Goal: Information Seeking & Learning: Stay updated

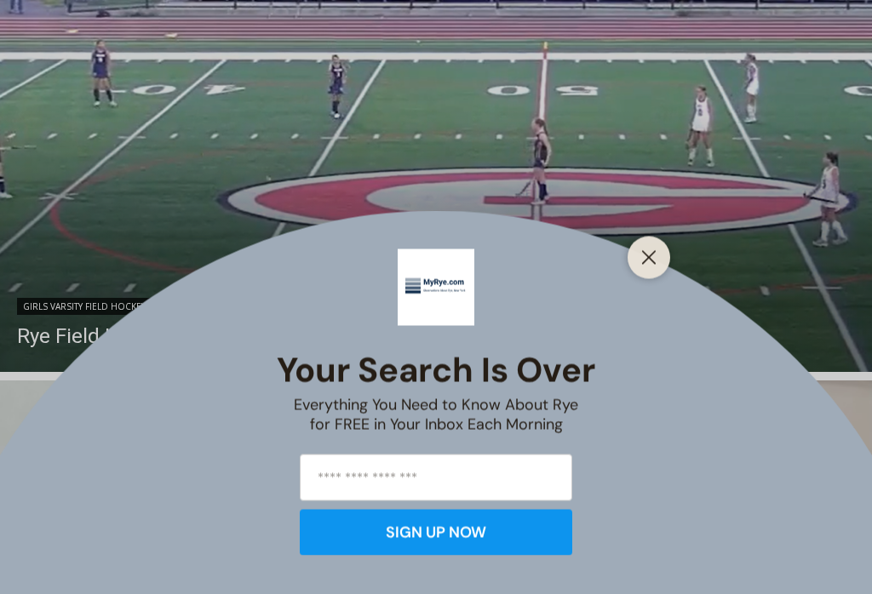
scroll to position [1280, 0]
click at [655, 266] on icon "Close" at bounding box center [648, 257] width 15 height 15
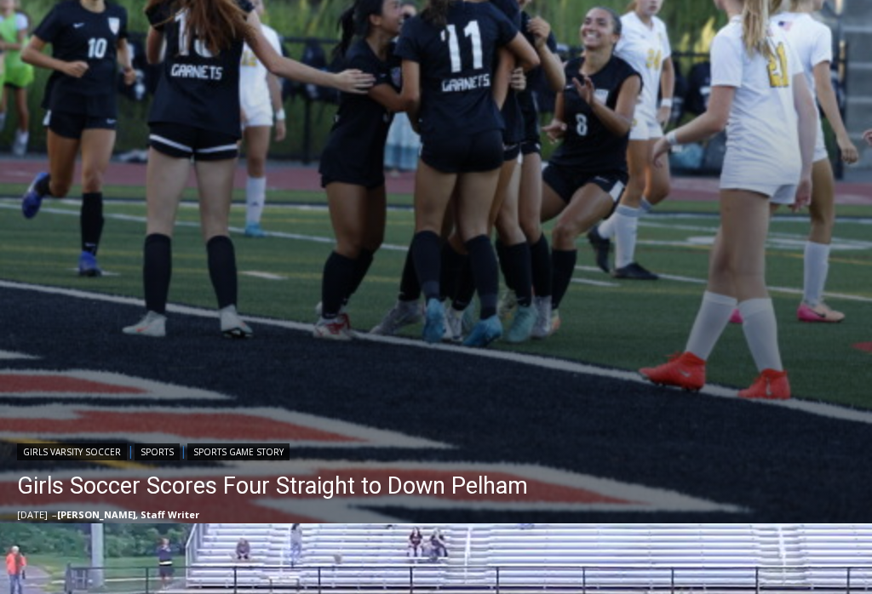
scroll to position [692, 0]
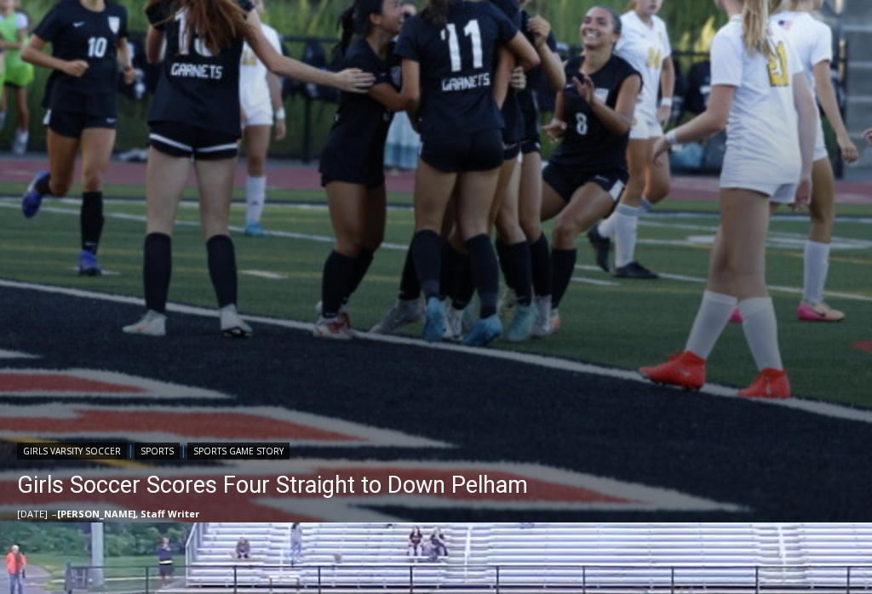
click at [480, 484] on link "Girls Soccer Scores Four Straight to Down Pelham" at bounding box center [272, 486] width 511 height 34
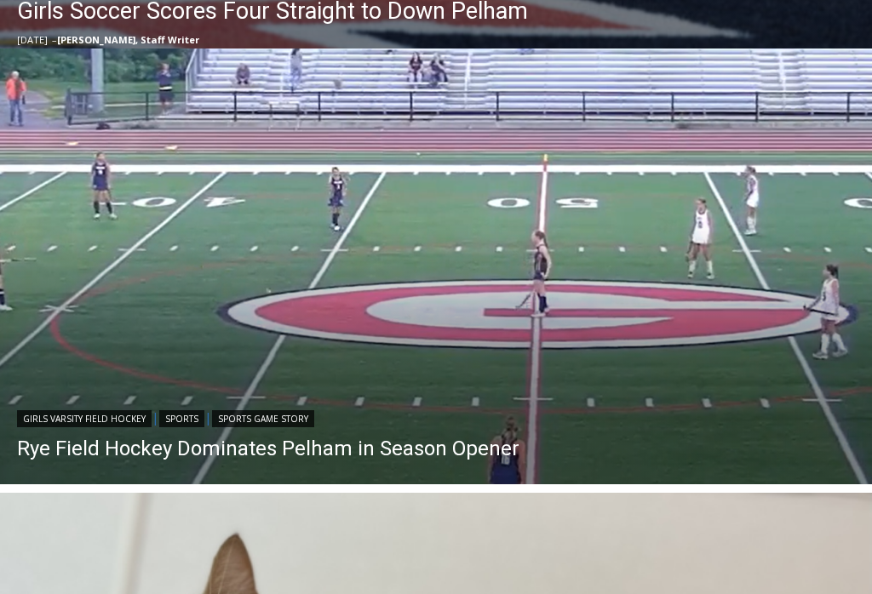
scroll to position [1173, 0]
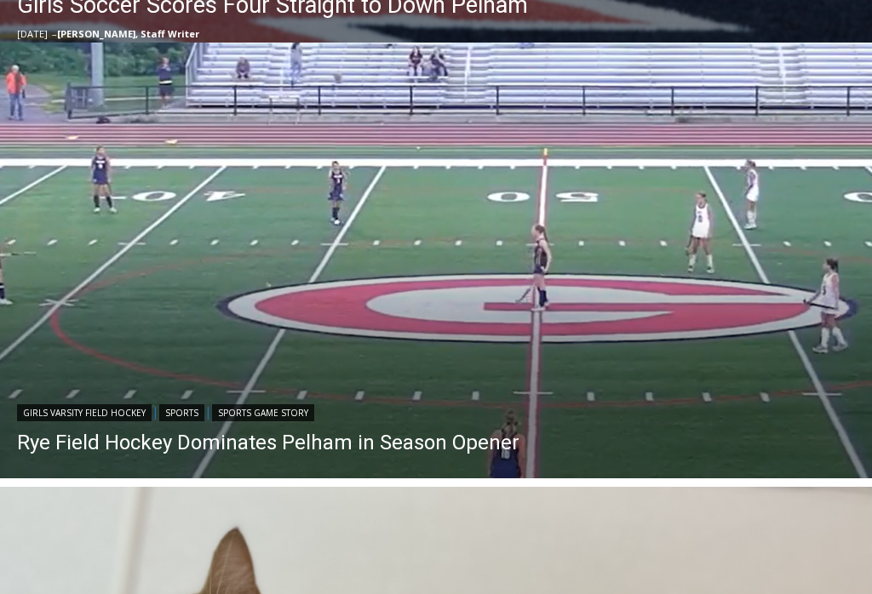
click at [542, 389] on img "Read More Rye Field Hockey Dominates Pelham in Season Opener" at bounding box center [436, 261] width 872 height 436
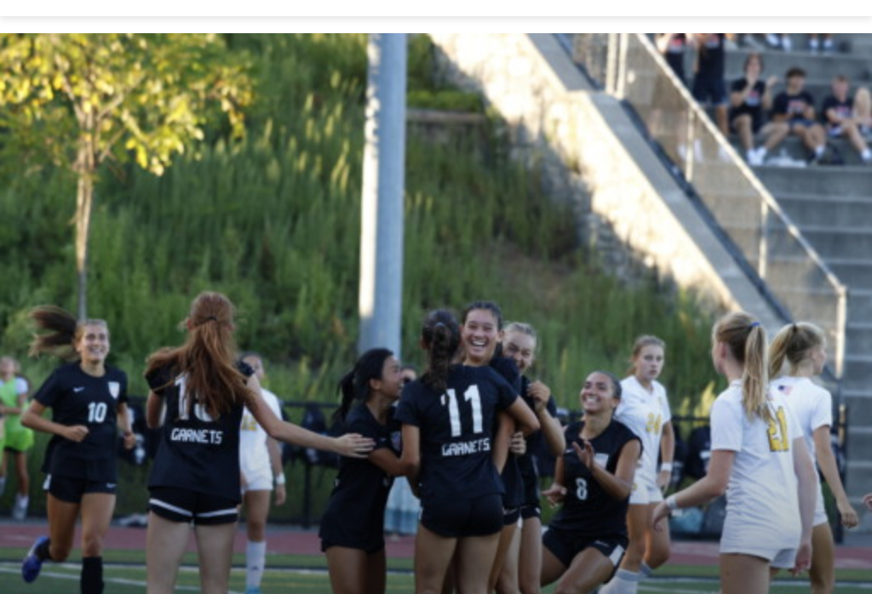
scroll to position [326, 0]
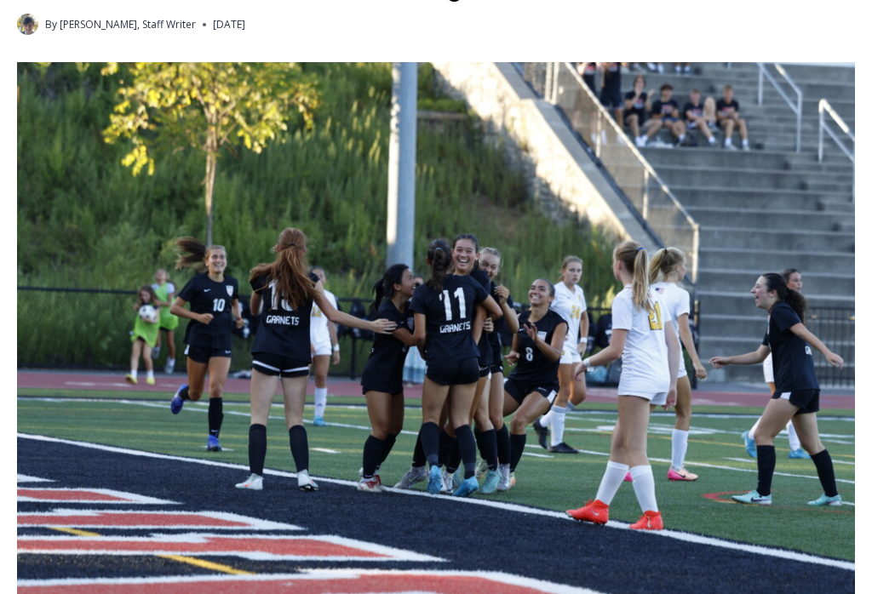
scroll to position [518, 0]
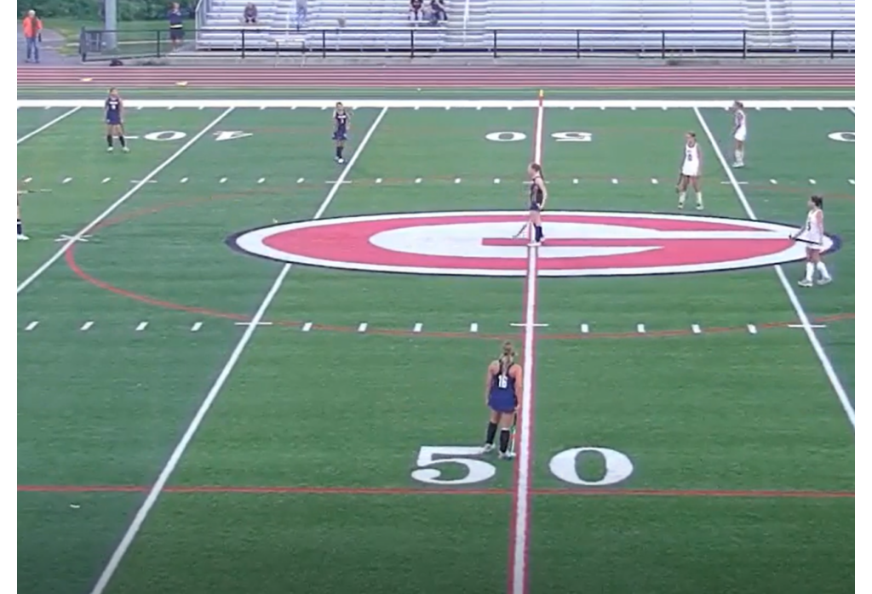
scroll to position [674, 0]
